Goal: Task Accomplishment & Management: Manage account settings

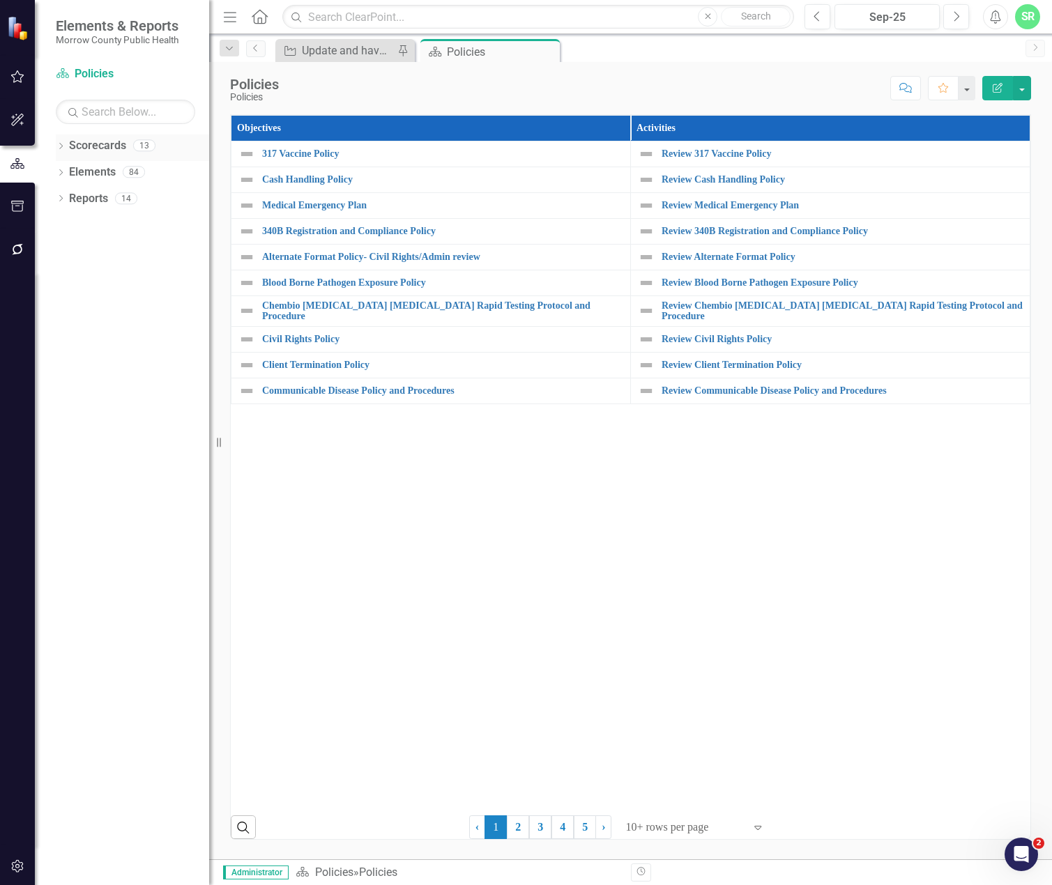
click at [95, 149] on link "Scorecards" at bounding box center [97, 146] width 57 height 16
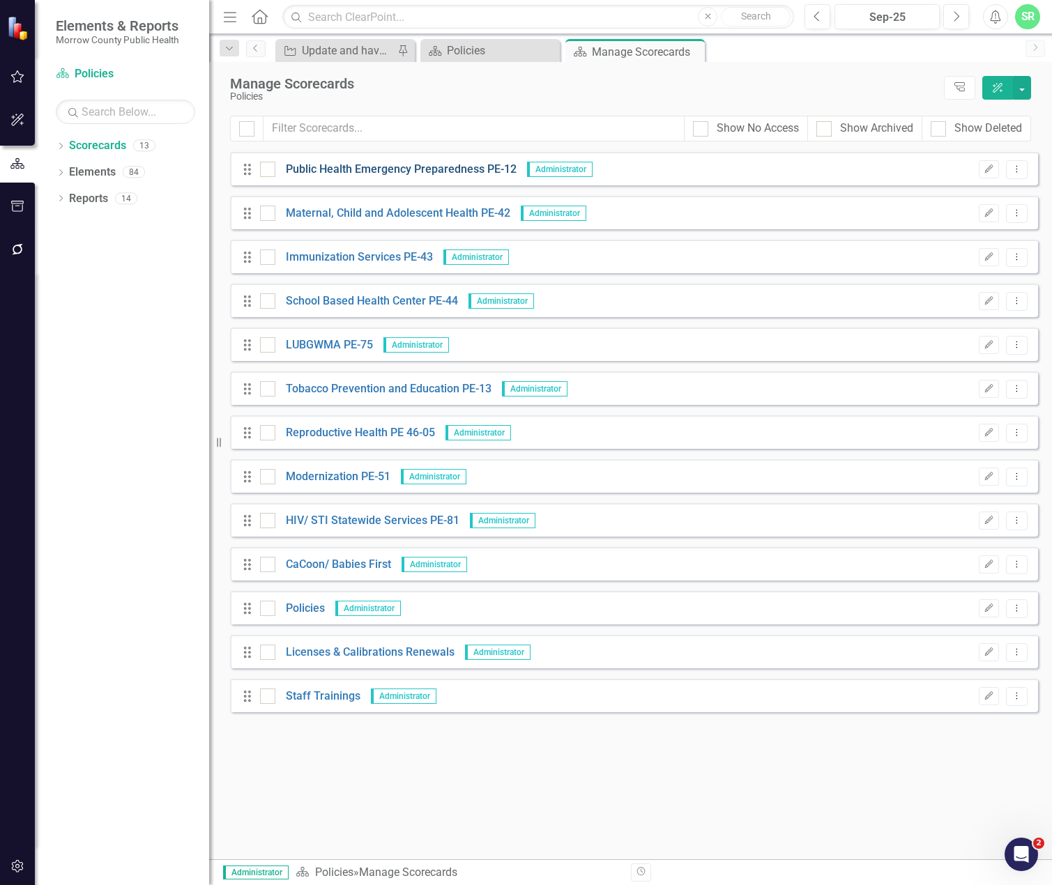
click at [404, 169] on link "Public Health Emergency Preparedness PE-12" at bounding box center [395, 170] width 241 height 16
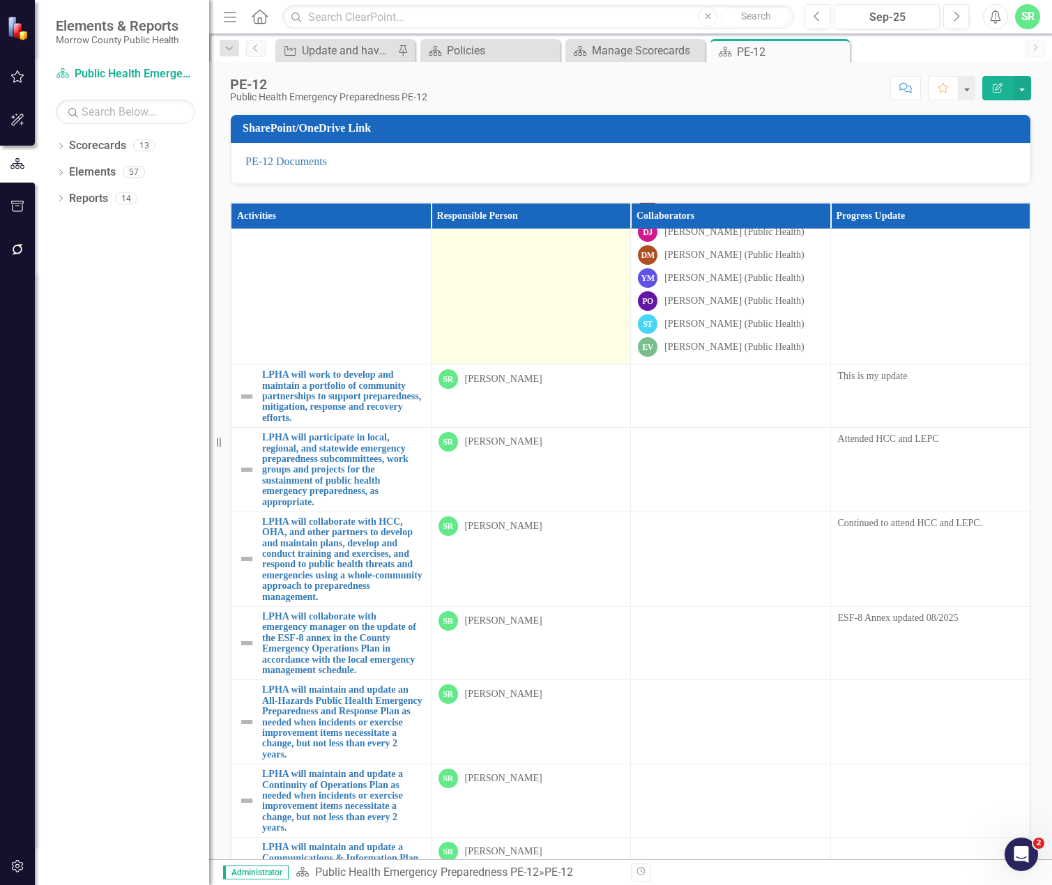
scroll to position [279, 0]
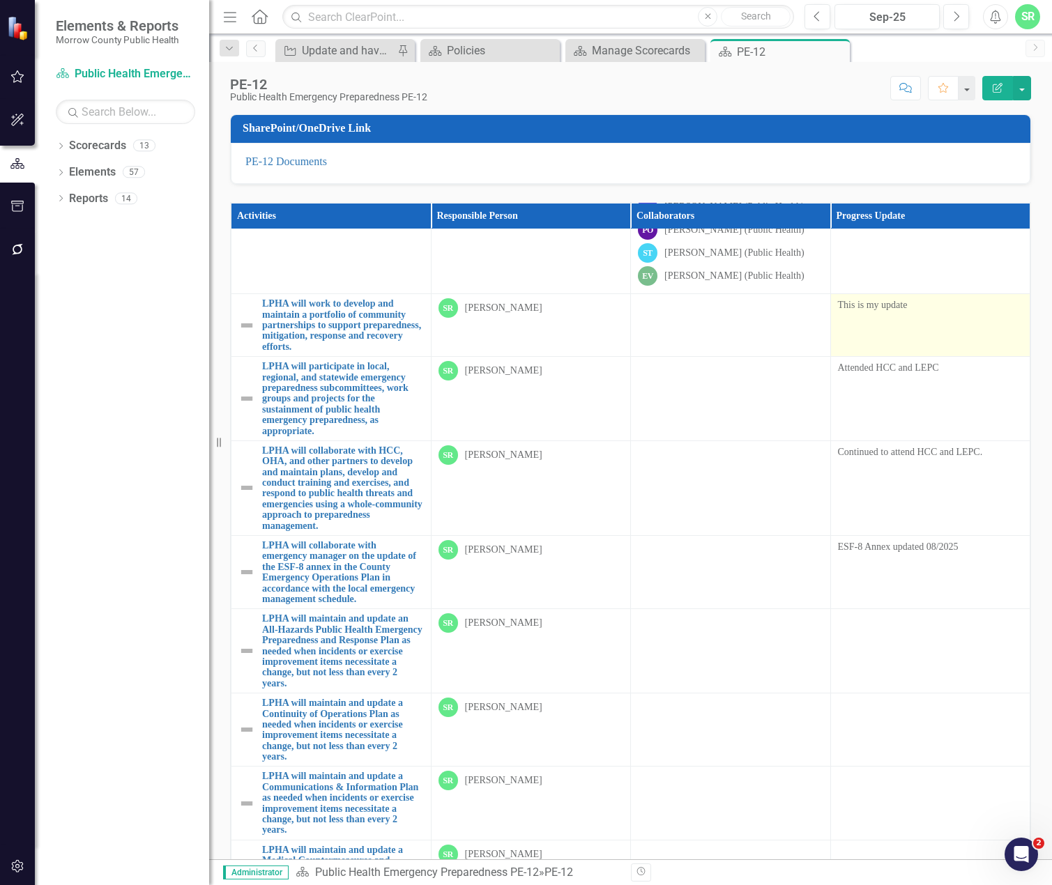
click at [858, 314] on div "This is my update" at bounding box center [930, 306] width 185 height 17
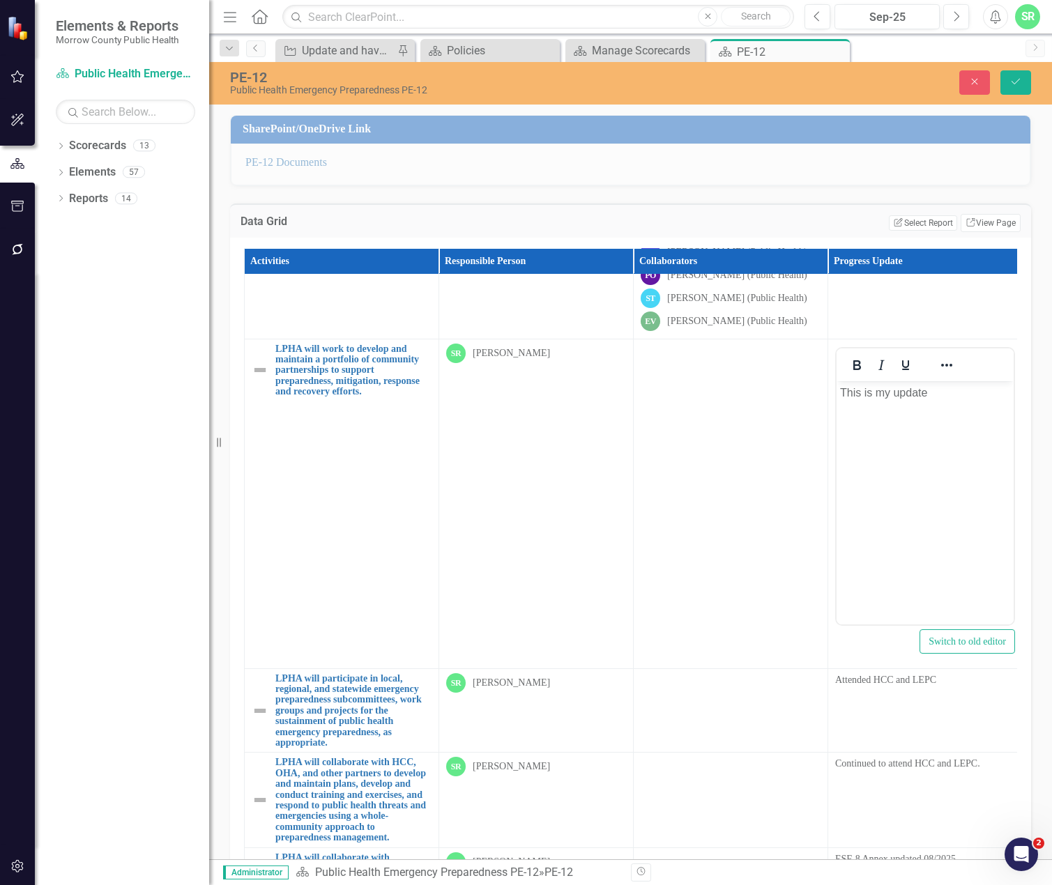
scroll to position [0, 0]
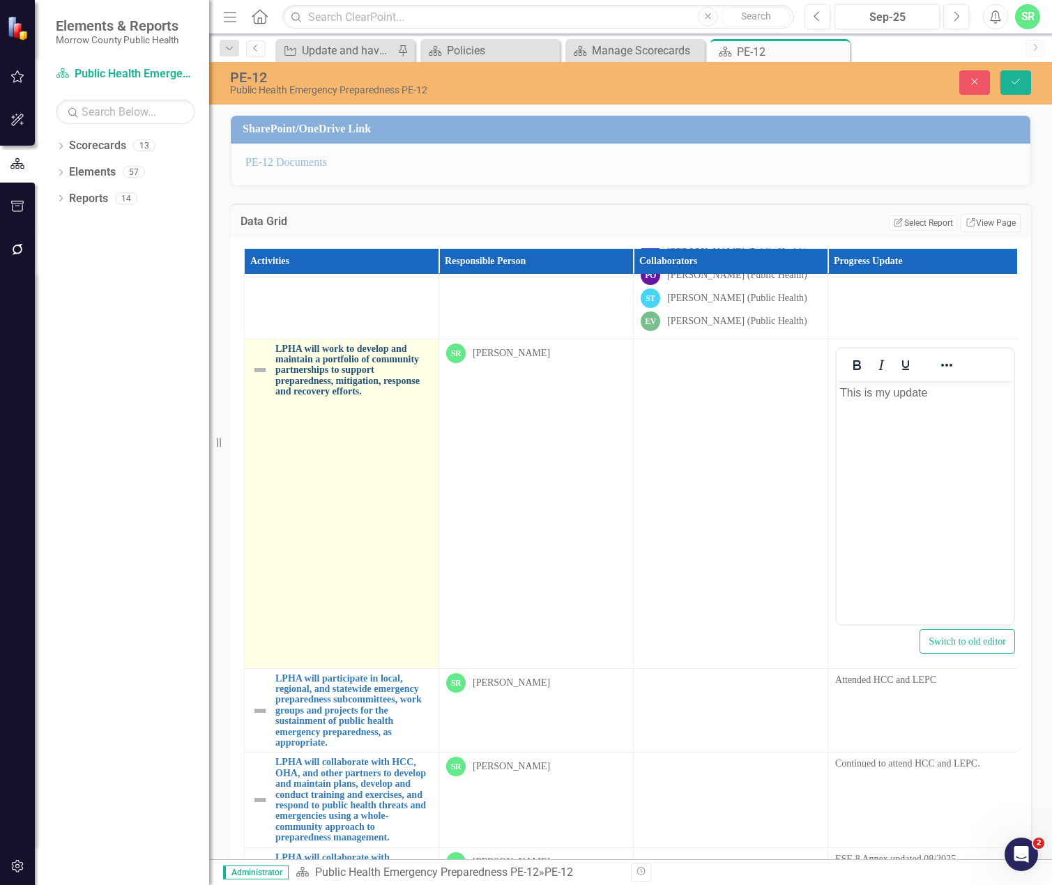
click at [368, 367] on link "LPHA will work to develop and maintain a portfolio of community partnerships to…" at bounding box center [353, 371] width 156 height 54
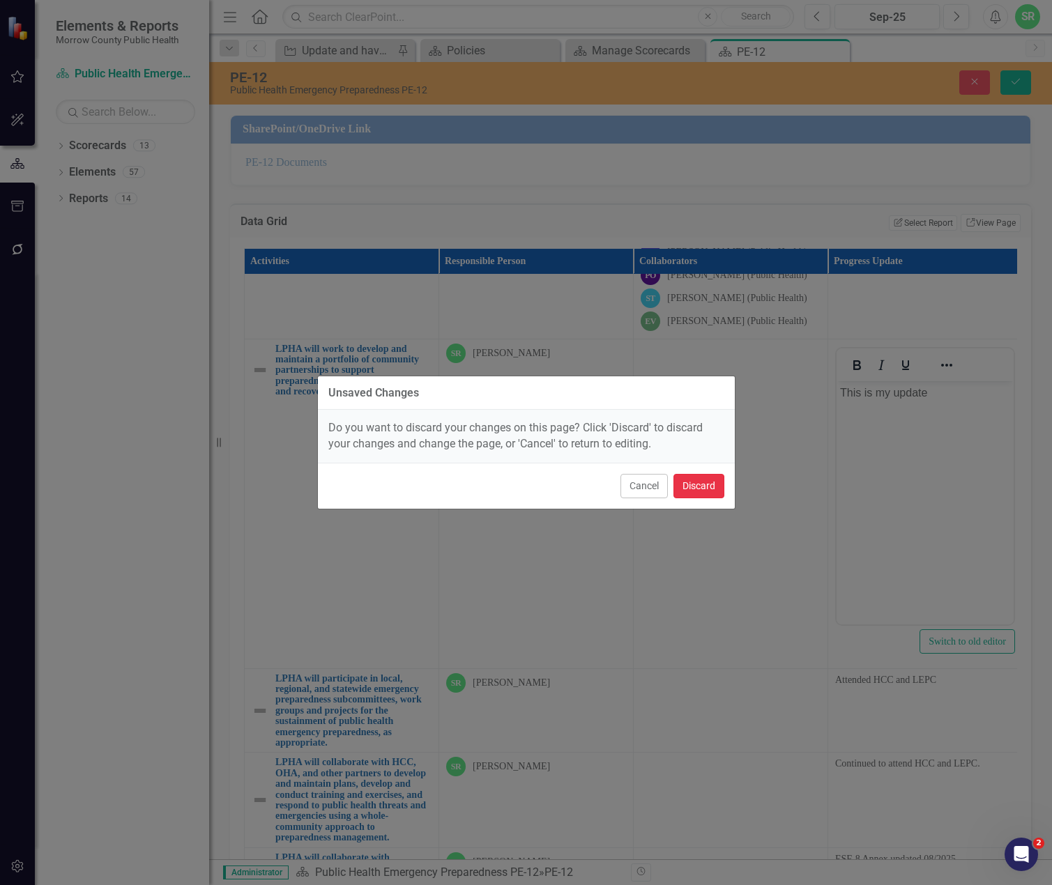
click at [707, 491] on button "Discard" at bounding box center [698, 486] width 51 height 24
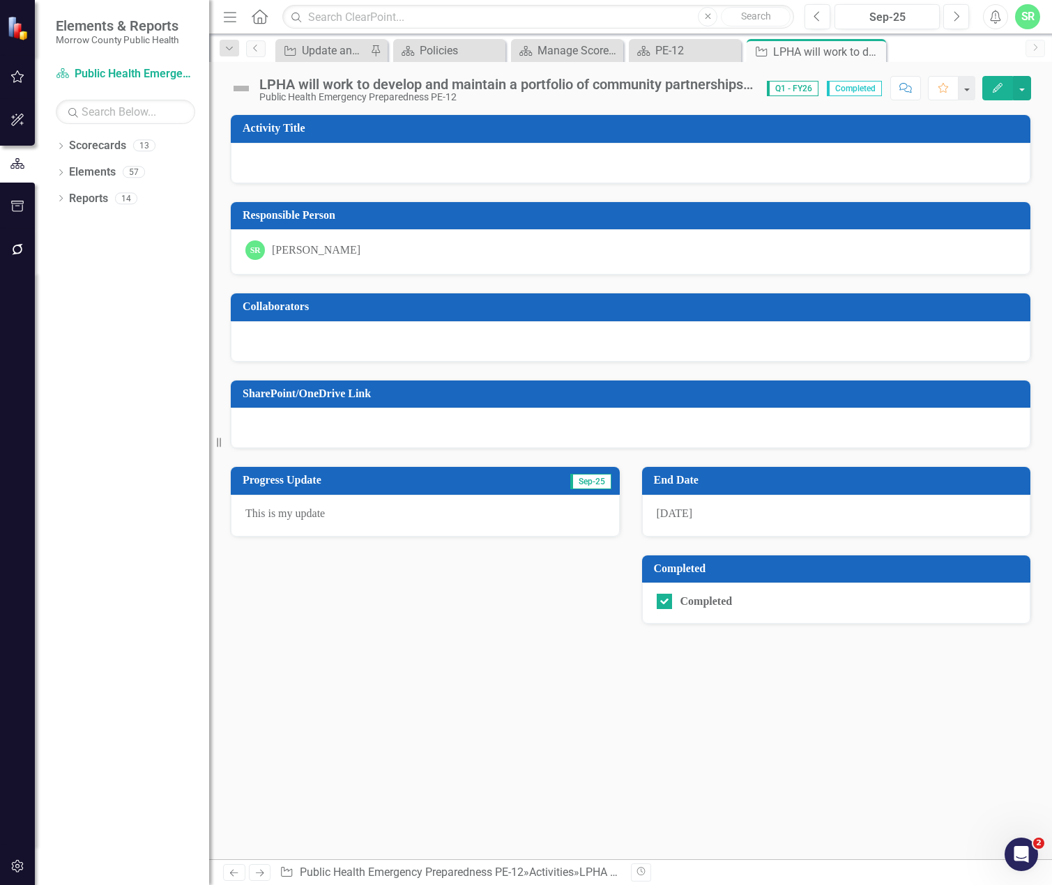
click at [381, 514] on p "This is my update" at bounding box center [425, 514] width 360 height 16
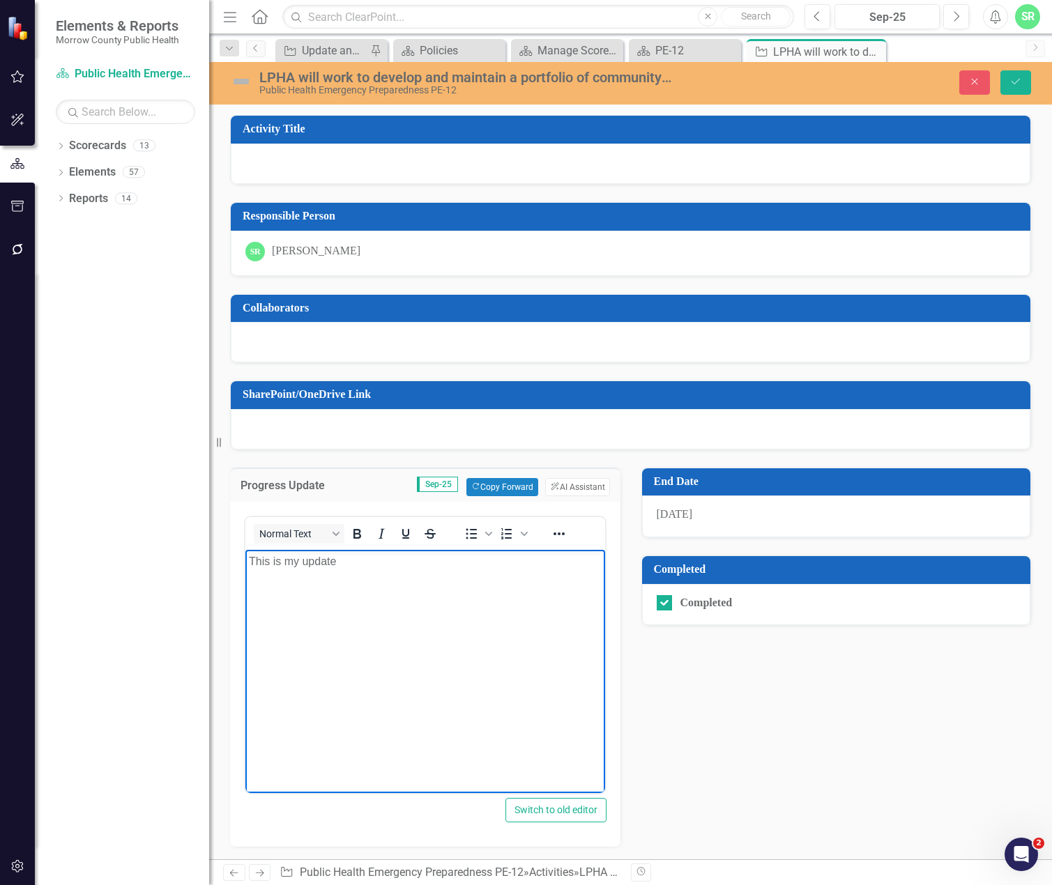
drag, startPoint x: 374, startPoint y: 567, endPoint x: 378, endPoint y: 1117, distance: 550.0
click at [245, 567] on html "This is my update" at bounding box center [425, 653] width 360 height 209
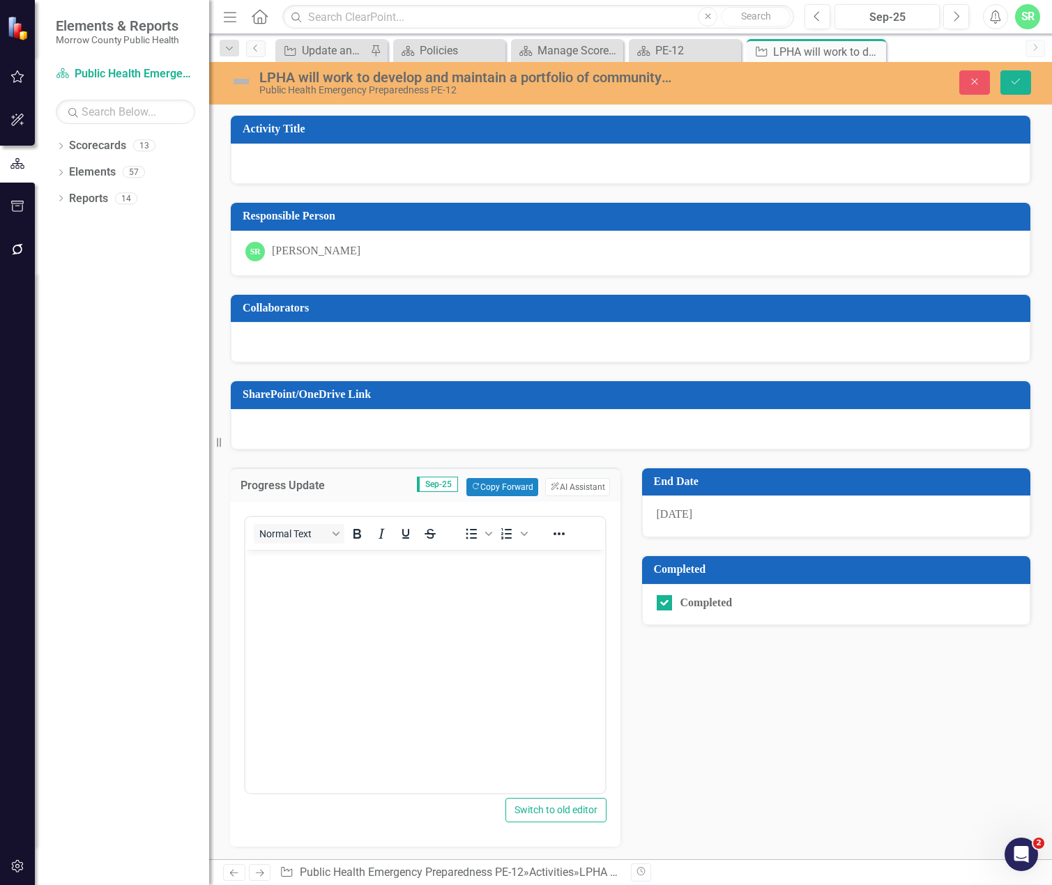
click at [649, 82] on div "LPHA will work to develop and maintain a portfolio of community partnerships to…" at bounding box center [465, 77] width 413 height 15
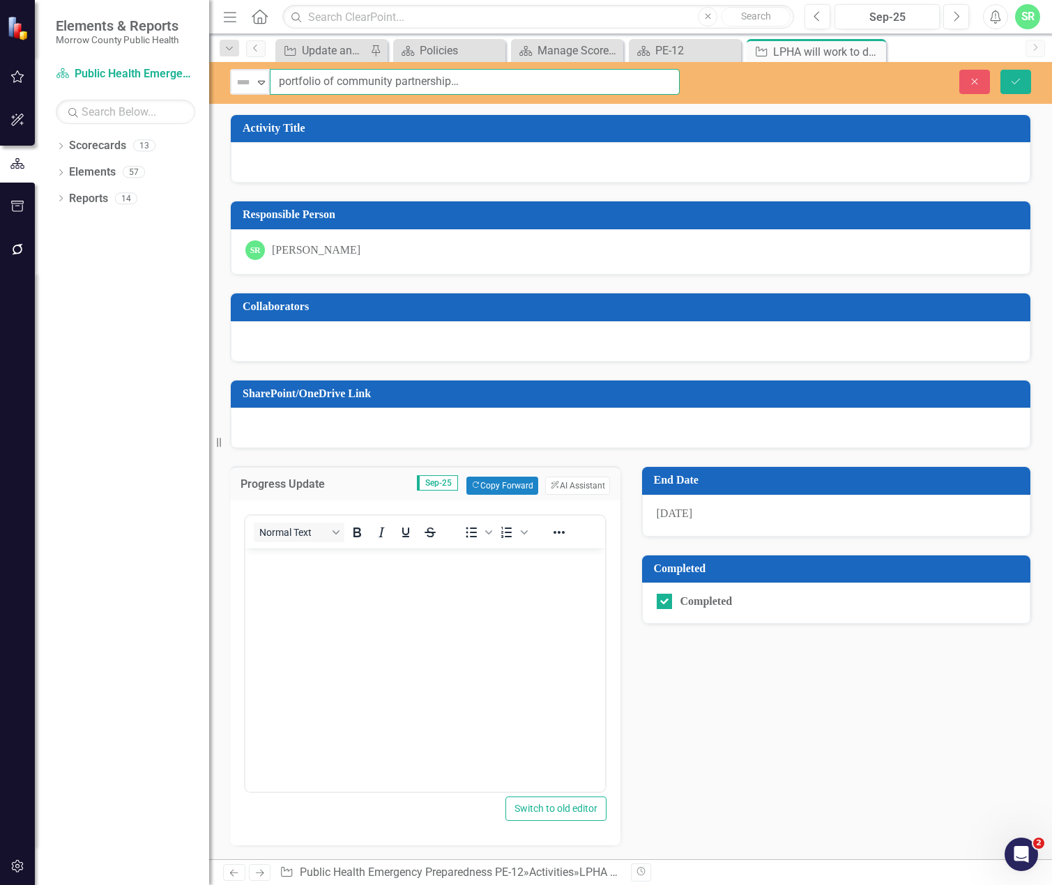
scroll to position [0, 330]
drag, startPoint x: 275, startPoint y: 81, endPoint x: 852, endPoint y: 84, distance: 577.2
click at [852, 84] on div "Not Defined Expand LPHA will work to develop and maintain a portfolio of commun…" at bounding box center [630, 82] width 843 height 26
click at [549, 160] on div at bounding box center [631, 162] width 800 height 40
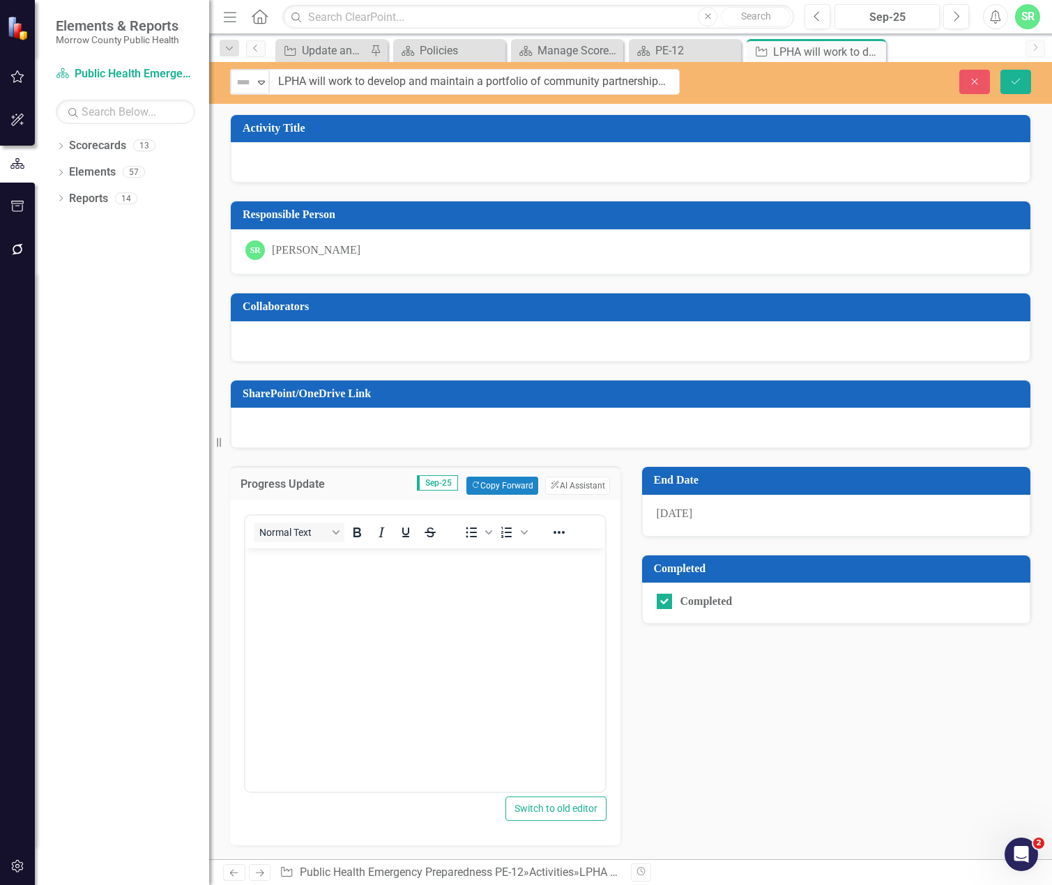
click at [549, 160] on div at bounding box center [631, 162] width 800 height 40
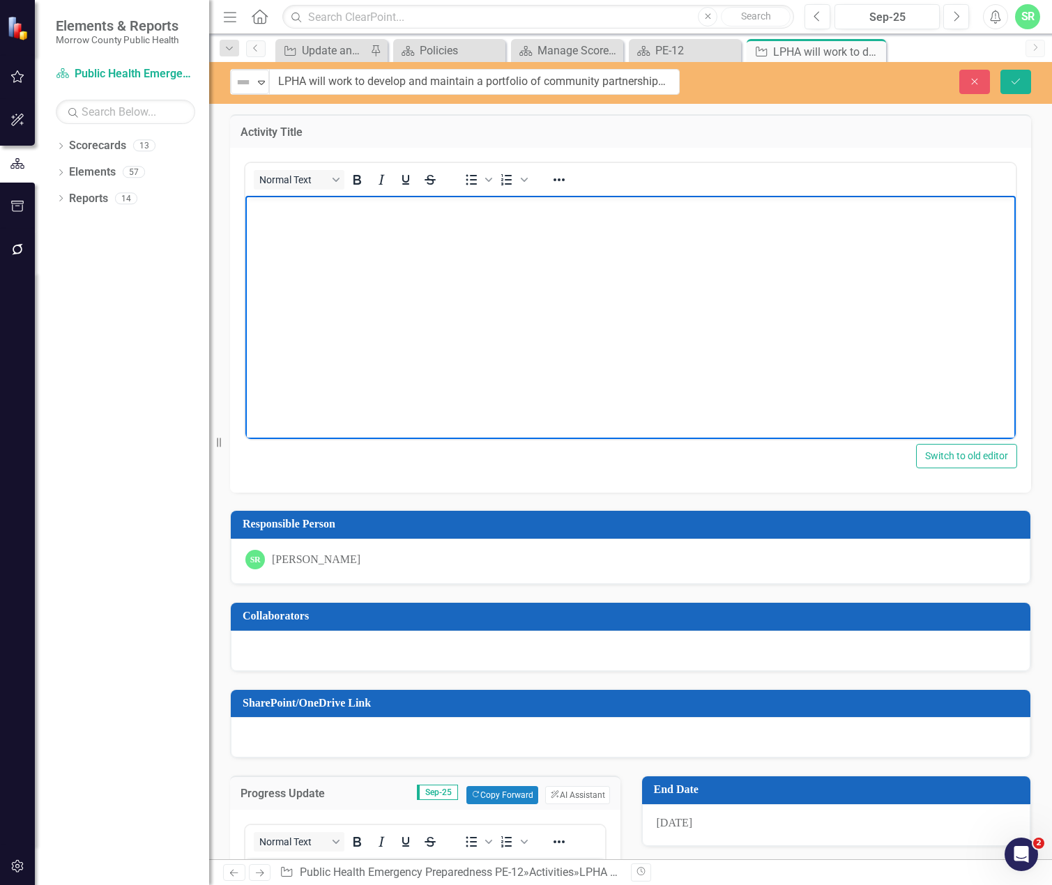
paste body "Rich Text Area. Press ALT-0 for help."
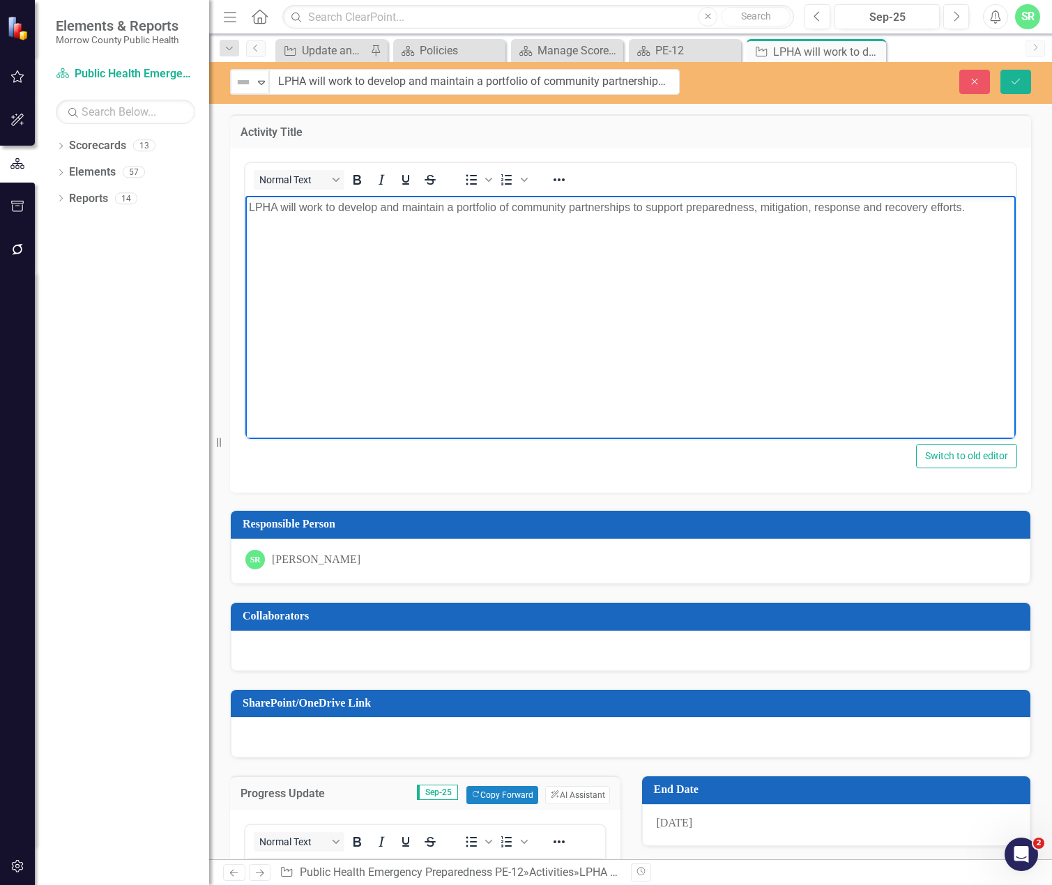
click at [883, 208] on p "LPHA will work to develop and maintain a portfolio of community partnerships to…" at bounding box center [630, 207] width 763 height 17
click at [1018, 79] on icon "submit" at bounding box center [1015, 81] width 8 height 6
